Goal: Find specific fact: Locate a discrete piece of known information

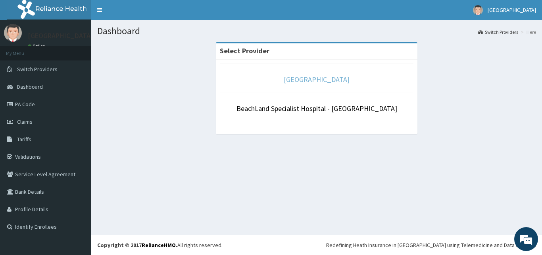
click at [320, 80] on link "[GEOGRAPHIC_DATA]" at bounding box center [317, 79] width 66 height 9
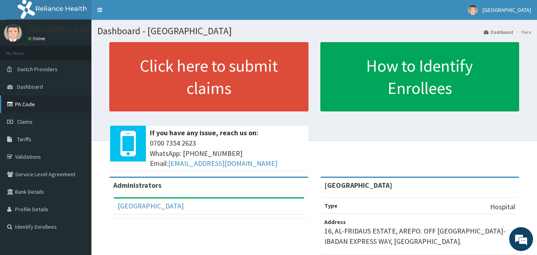
click at [26, 110] on link "PA Code" at bounding box center [45, 103] width 91 height 17
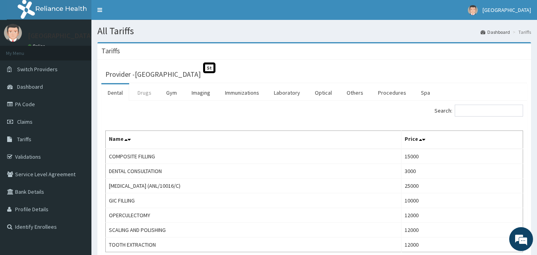
click at [149, 94] on link "Drugs" at bounding box center [144, 92] width 27 height 17
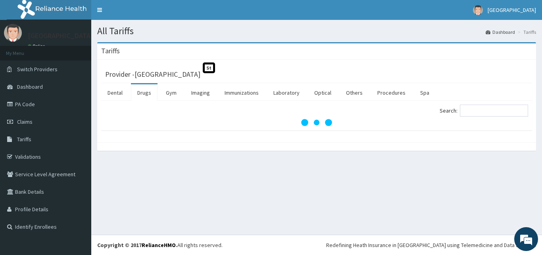
click at [466, 111] on label "Search:" at bounding box center [484, 110] width 89 height 12
click at [466, 111] on input "Search:" at bounding box center [494, 110] width 68 height 12
click at [469, 110] on input "Search:" at bounding box center [494, 110] width 68 height 12
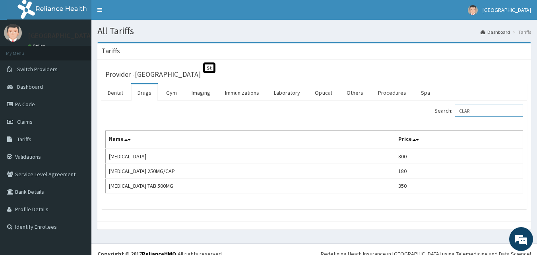
type input "CLARI"
